Goal: Navigation & Orientation: Find specific page/section

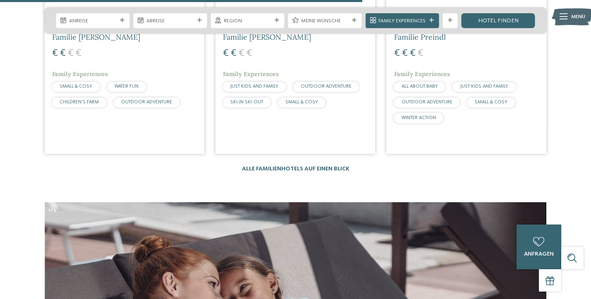
scroll to position [2064, 0]
click at [317, 166] on link "Alle Familienhotels auf einen Blick" at bounding box center [296, 169] width 108 height 6
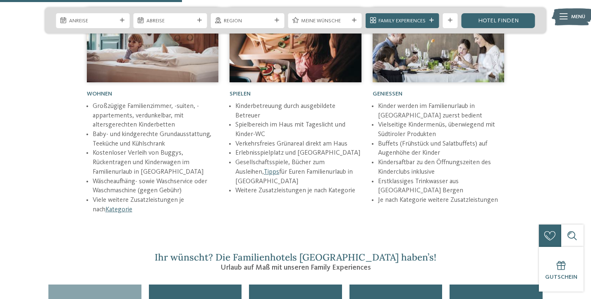
scroll to position [1038, 0]
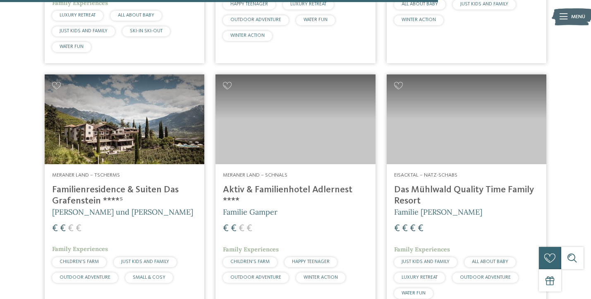
scroll to position [1842, 0]
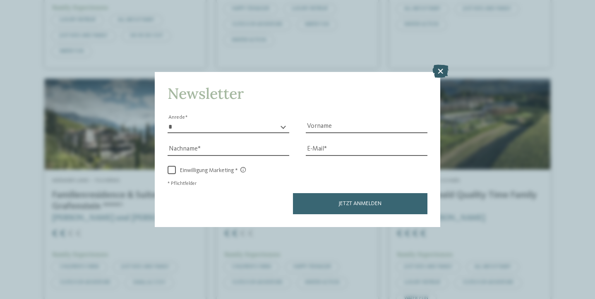
click at [441, 65] on icon at bounding box center [440, 71] width 16 height 13
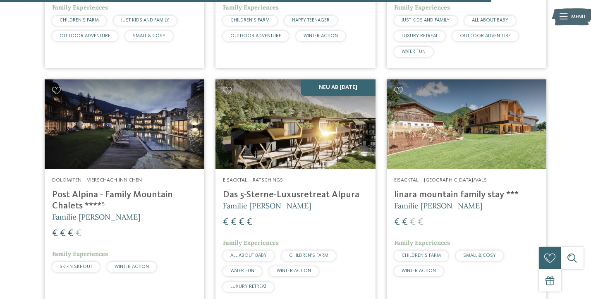
scroll to position [2082, 0]
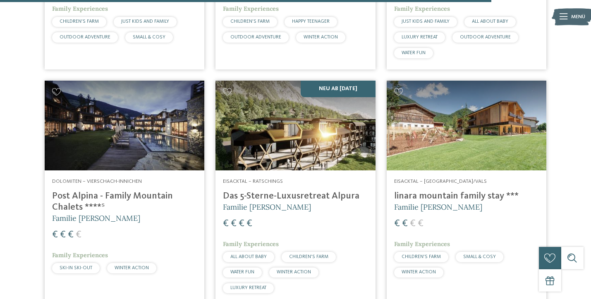
click at [281, 120] on img at bounding box center [296, 126] width 160 height 90
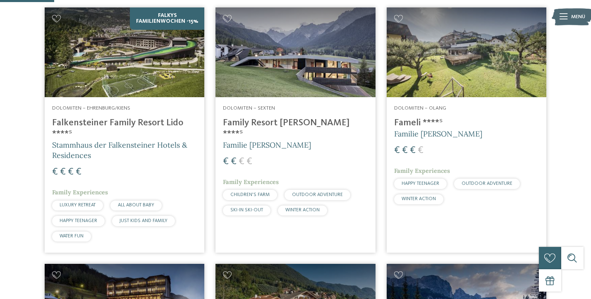
scroll to position [240, 0]
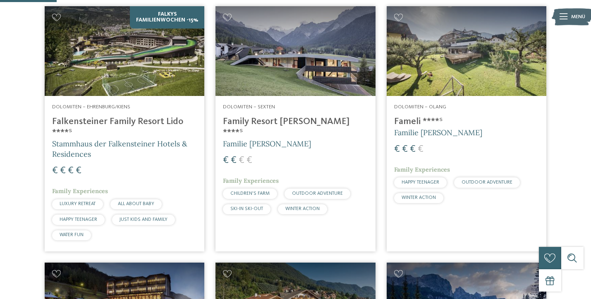
click at [111, 85] on img at bounding box center [125, 51] width 160 height 90
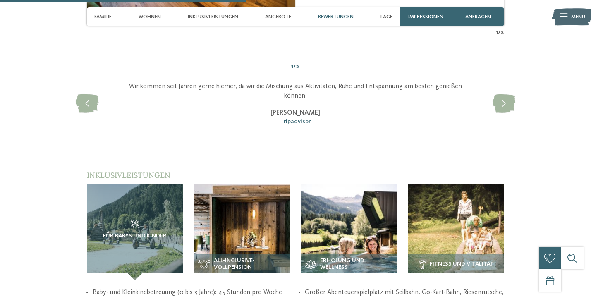
scroll to position [1165, 0]
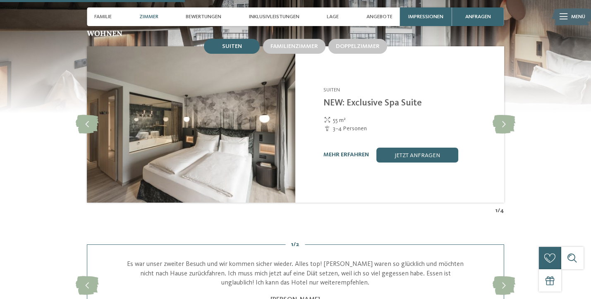
scroll to position [820, 0]
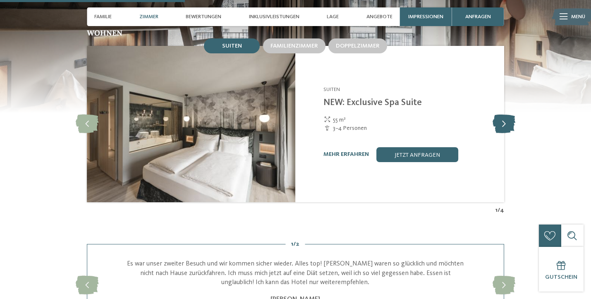
click at [505, 133] on icon at bounding box center [504, 124] width 23 height 19
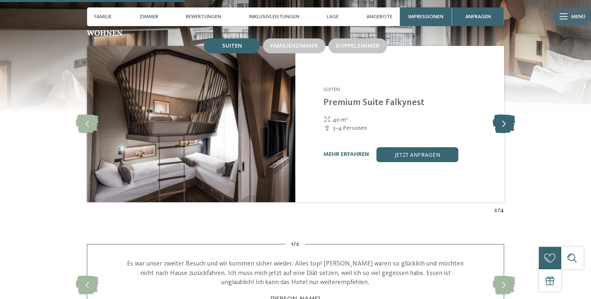
click at [505, 133] on icon at bounding box center [504, 124] width 23 height 19
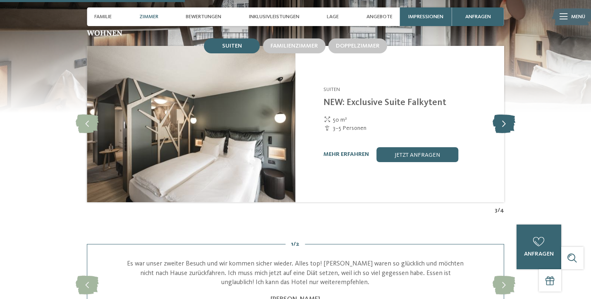
click at [505, 133] on icon at bounding box center [504, 124] width 23 height 19
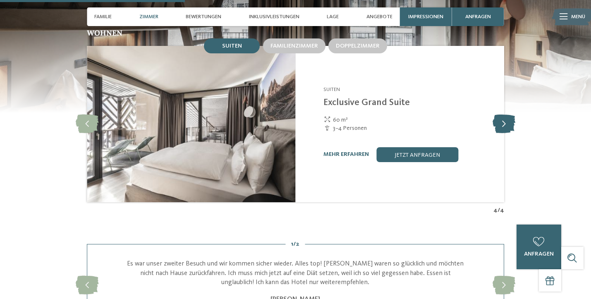
click at [505, 133] on icon at bounding box center [504, 124] width 23 height 19
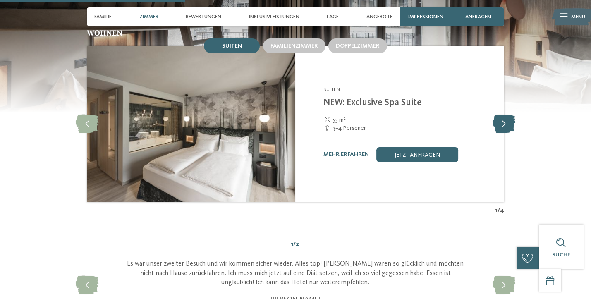
click at [505, 133] on icon at bounding box center [504, 124] width 23 height 19
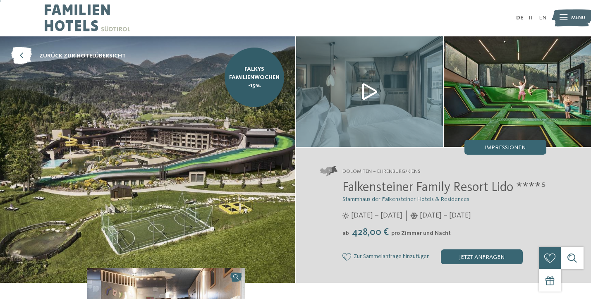
scroll to position [3, 0]
